Goal: Task Accomplishment & Management: Manage account settings

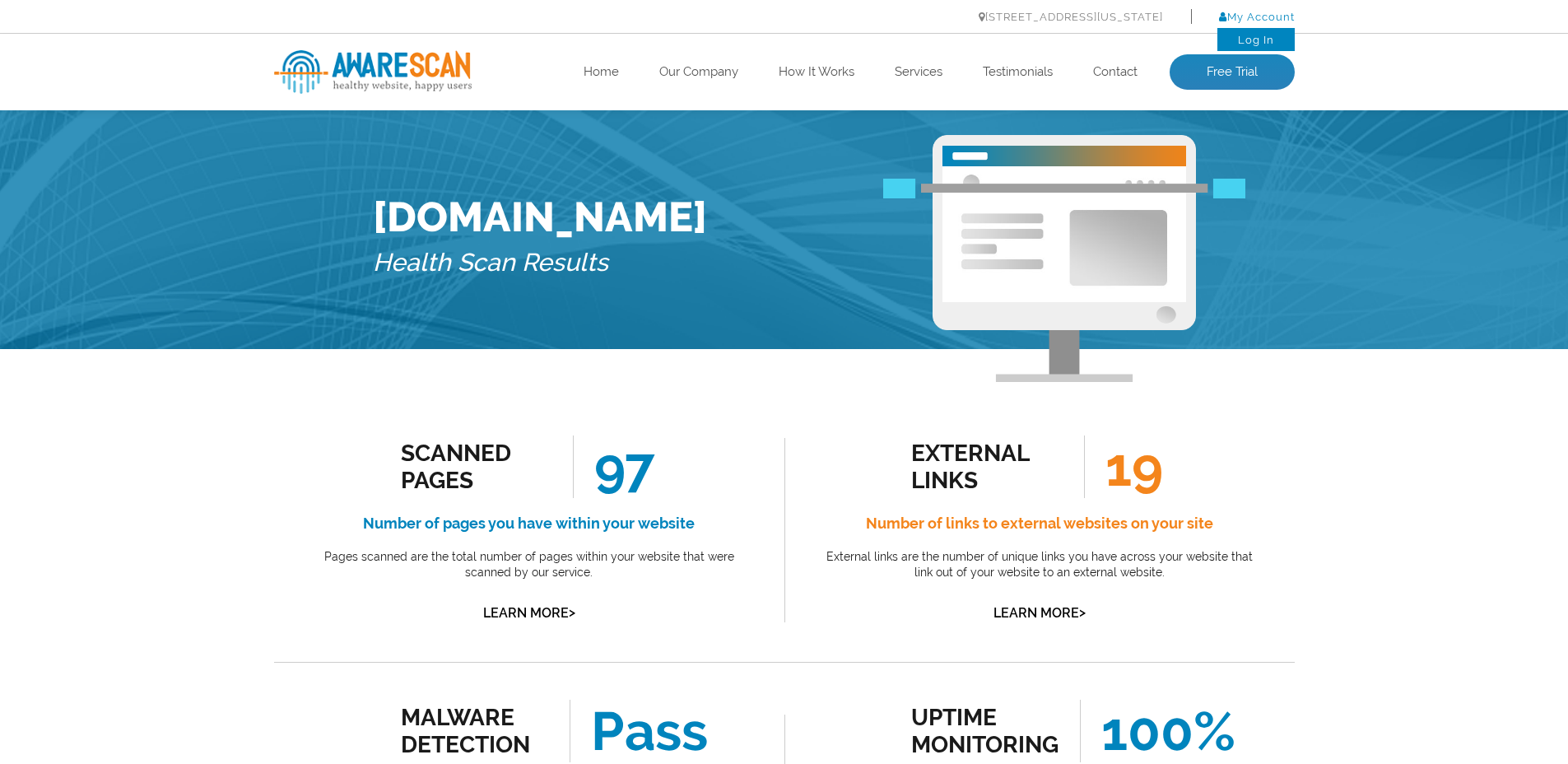
click at [1219, 16] on icon "Primary Menu" at bounding box center [1223, 17] width 8 height 11
click at [1252, 39] on link "Log In" at bounding box center [1255, 39] width 36 height 13
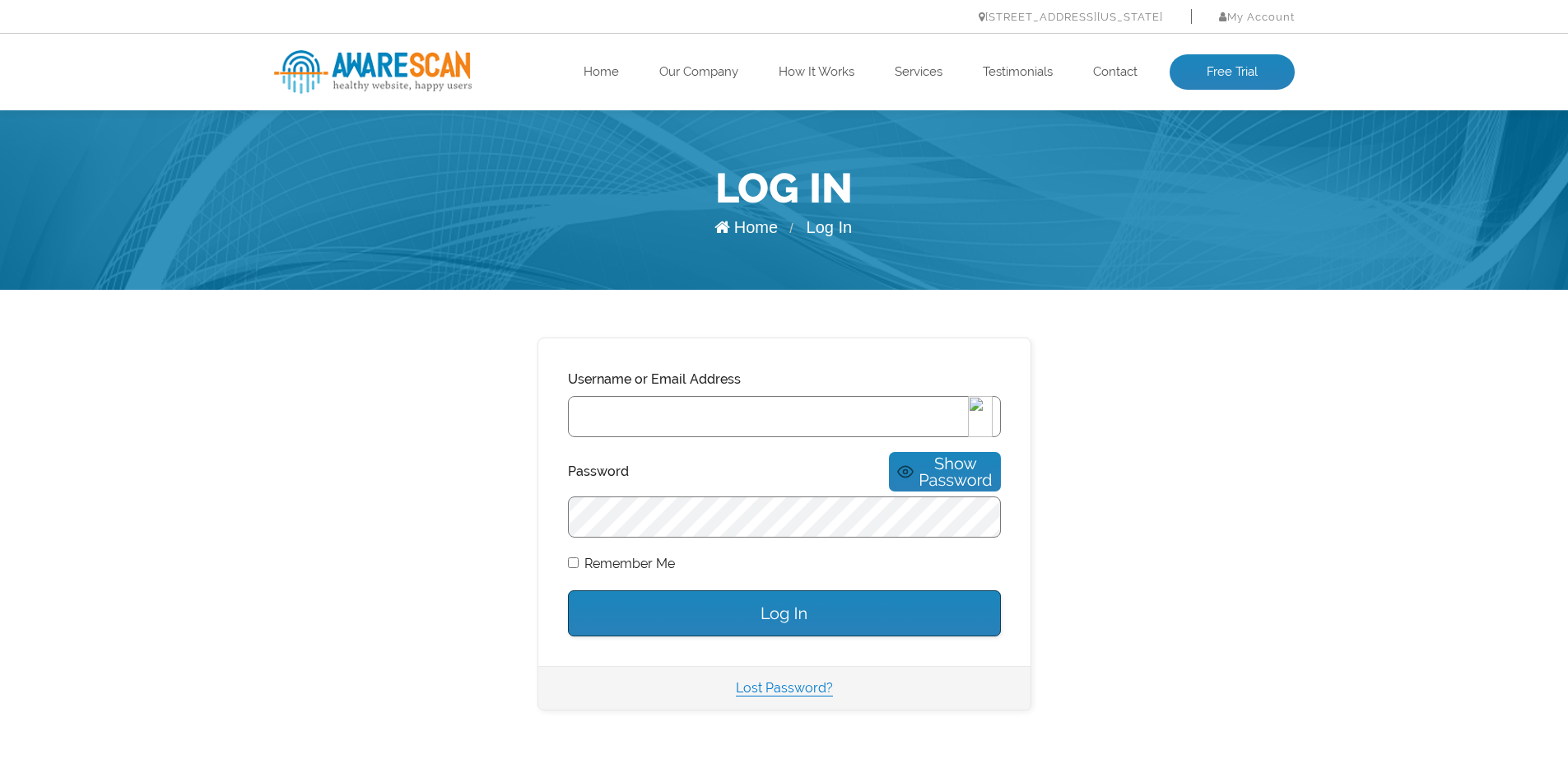
click at [987, 418] on img at bounding box center [980, 416] width 25 height 41
click at [705, 420] on input "Username or Email Address" at bounding box center [784, 416] width 433 height 41
type input "[EMAIL_ADDRESS][DOMAIN_NAME]"
click at [754, 609] on input "Log In" at bounding box center [784, 613] width 433 height 46
